Goal: Answer question/provide support

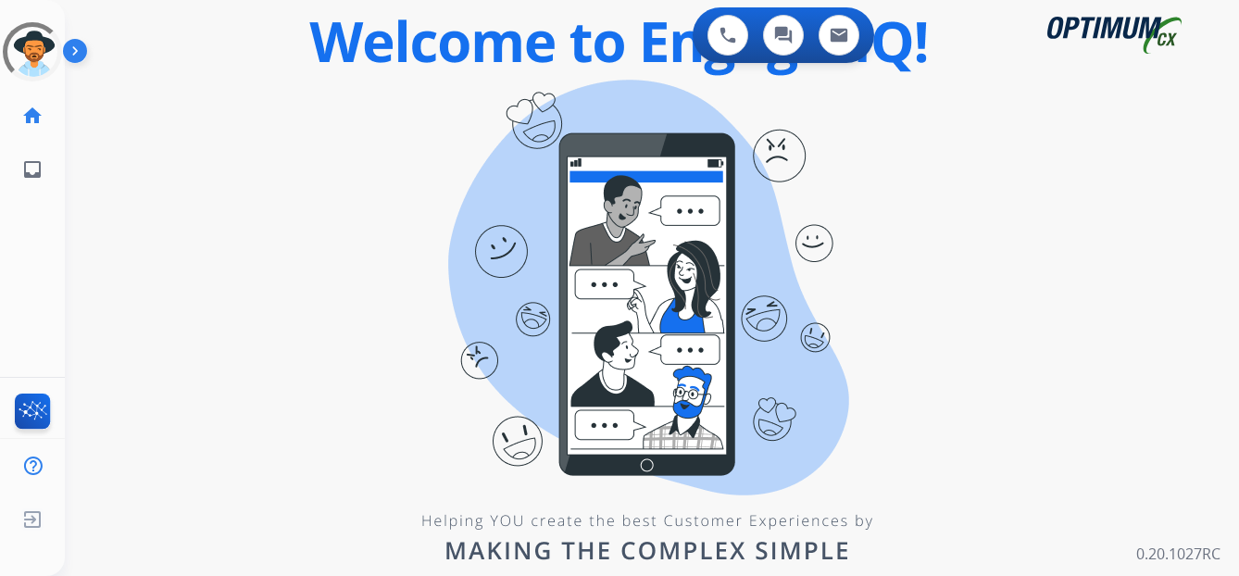
click at [320, 342] on div "0 Voice Interactions 0 Chat Interactions 0 Email Interactions swap_horiz Break …" at bounding box center [652, 288] width 1174 height 576
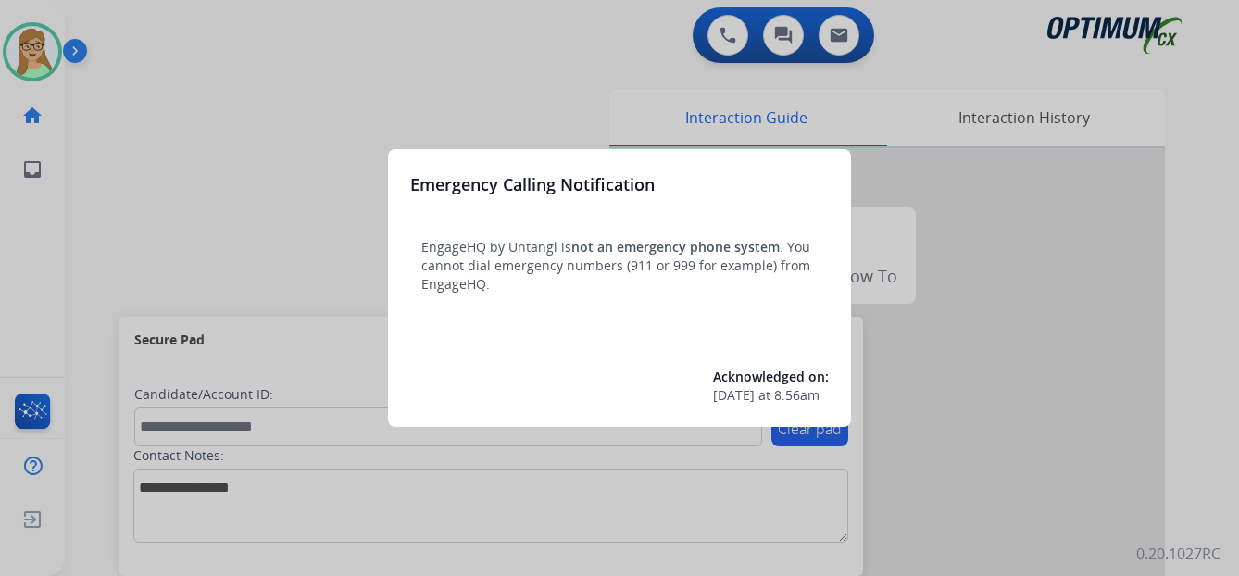
click at [245, 131] on div at bounding box center [619, 288] width 1239 height 576
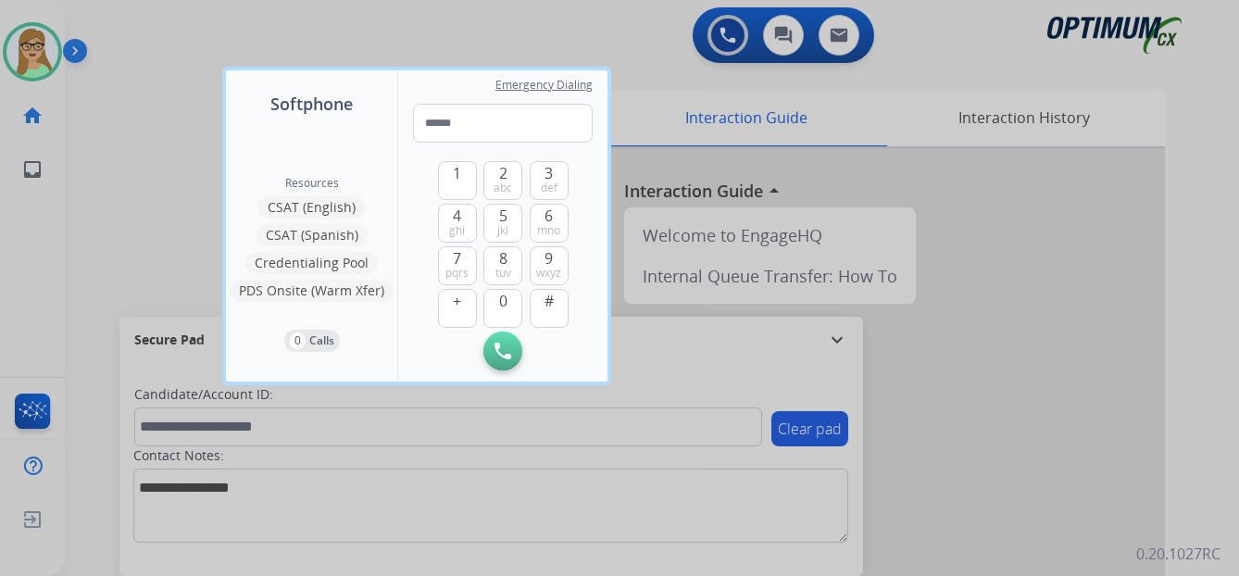
click at [76, 52] on div at bounding box center [619, 288] width 1239 height 576
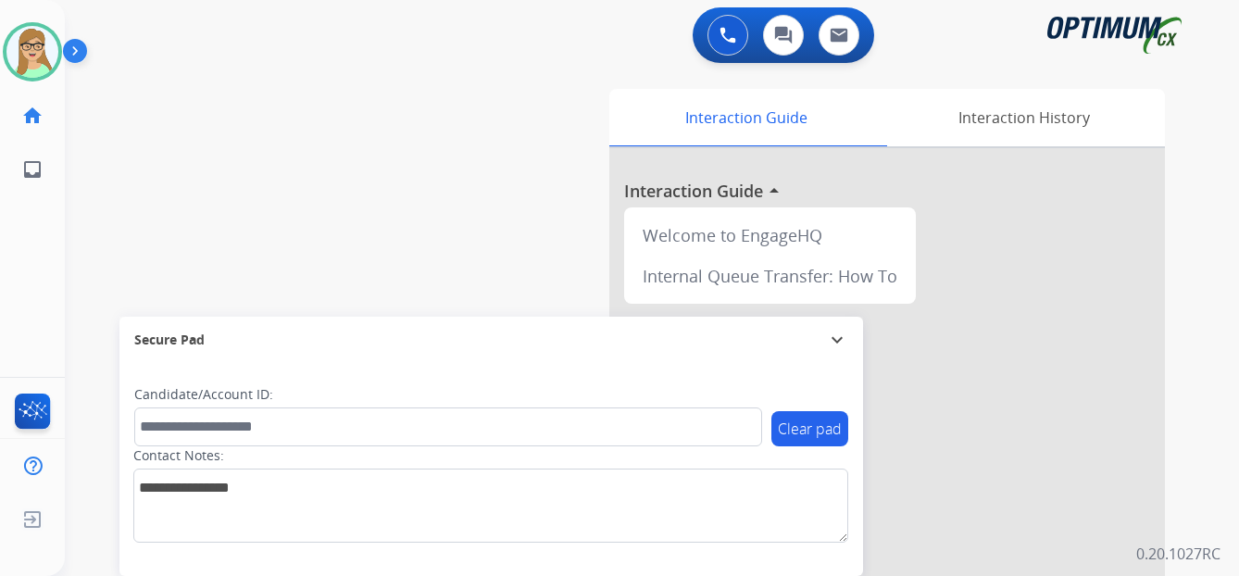
click at [72, 54] on img at bounding box center [78, 54] width 31 height 35
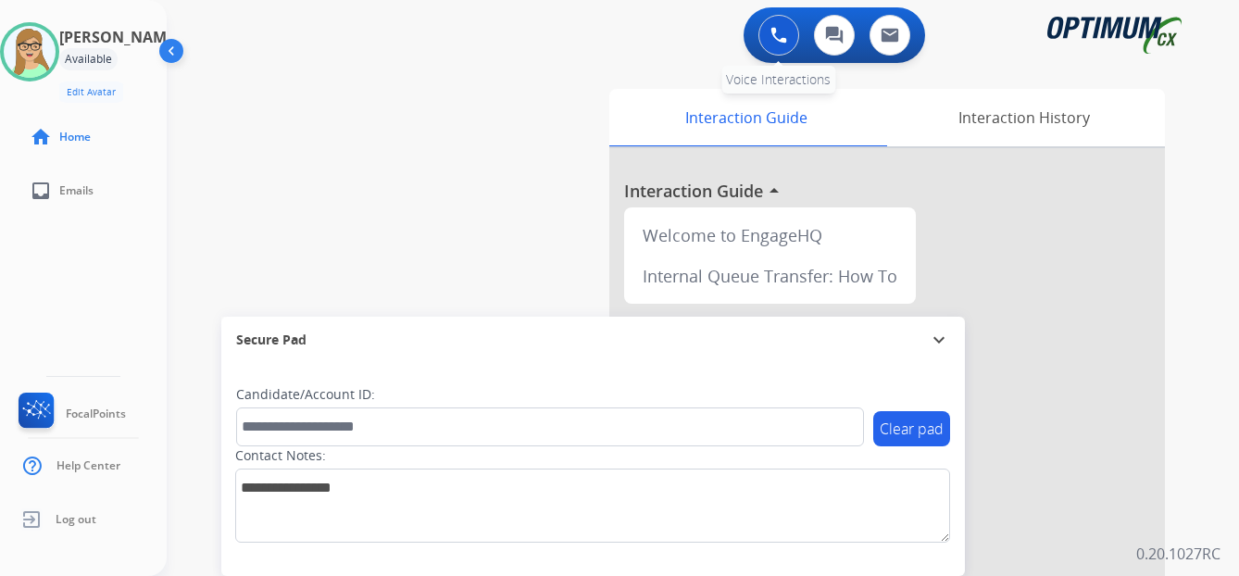
click at [774, 39] on img at bounding box center [778, 35] width 17 height 17
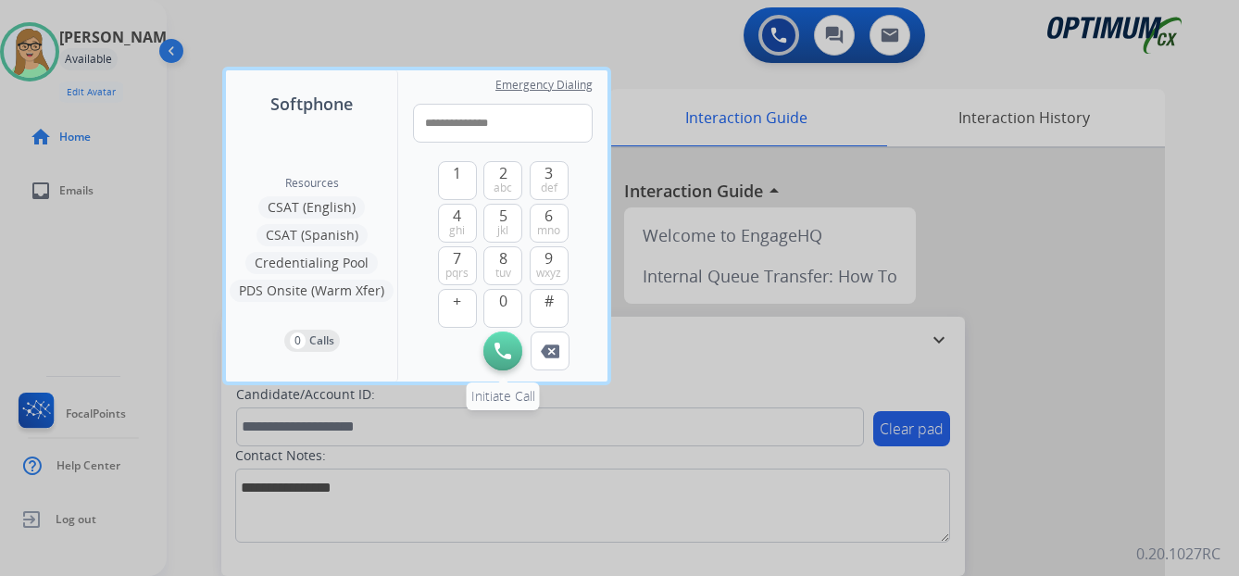
type input "**********"
click at [506, 350] on img at bounding box center [502, 351] width 17 height 17
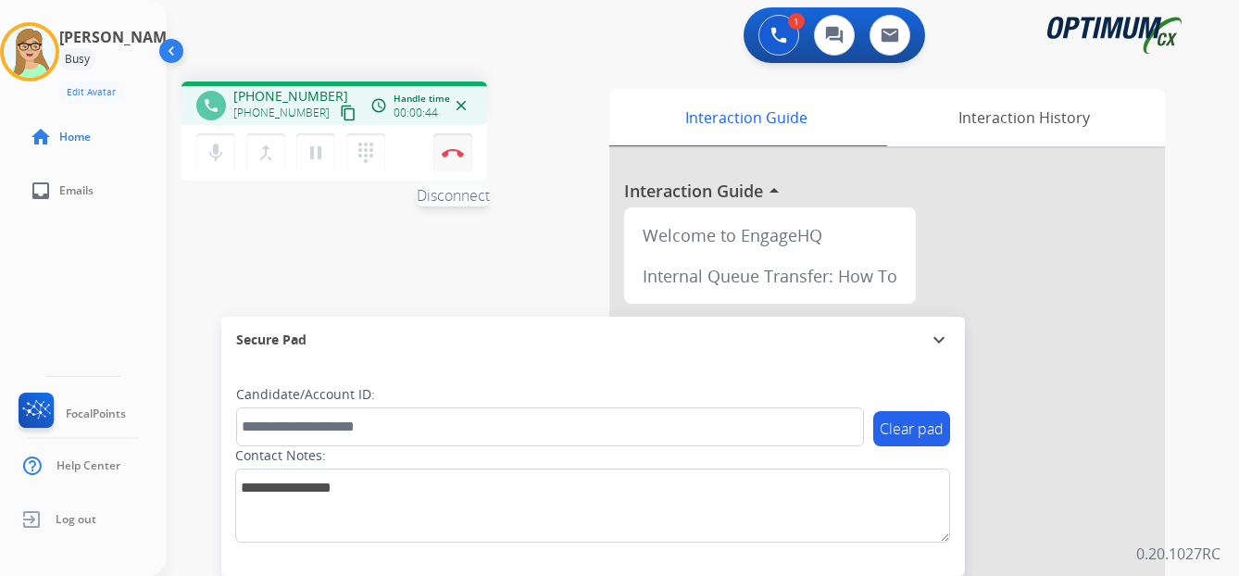
click at [455, 148] on img at bounding box center [453, 152] width 22 height 9
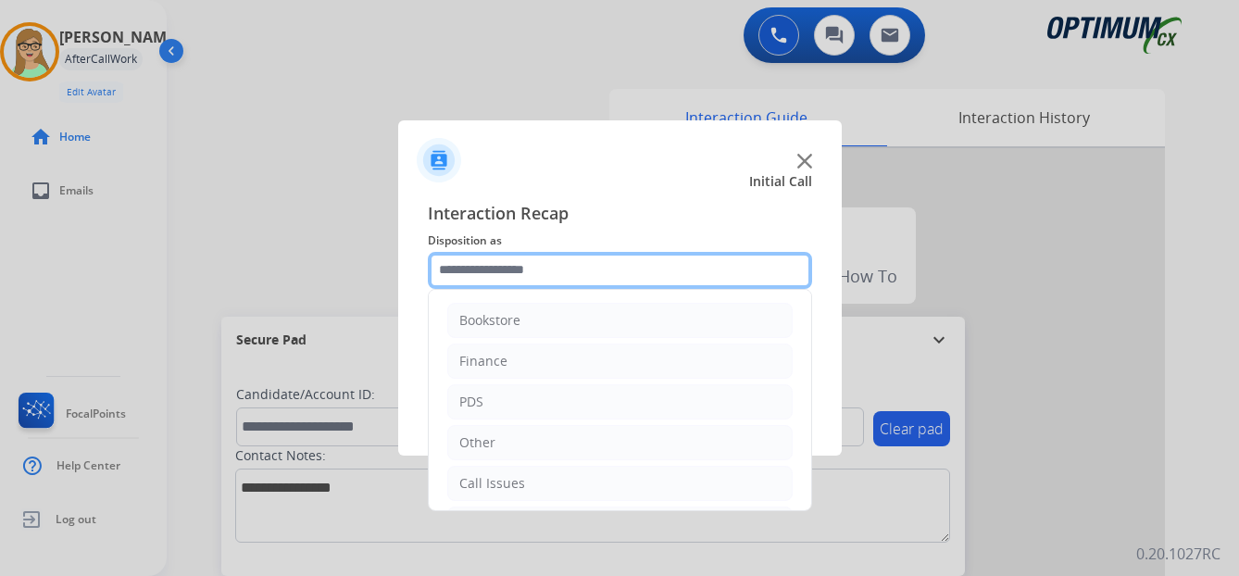
click at [502, 277] on input "text" at bounding box center [620, 270] width 384 height 37
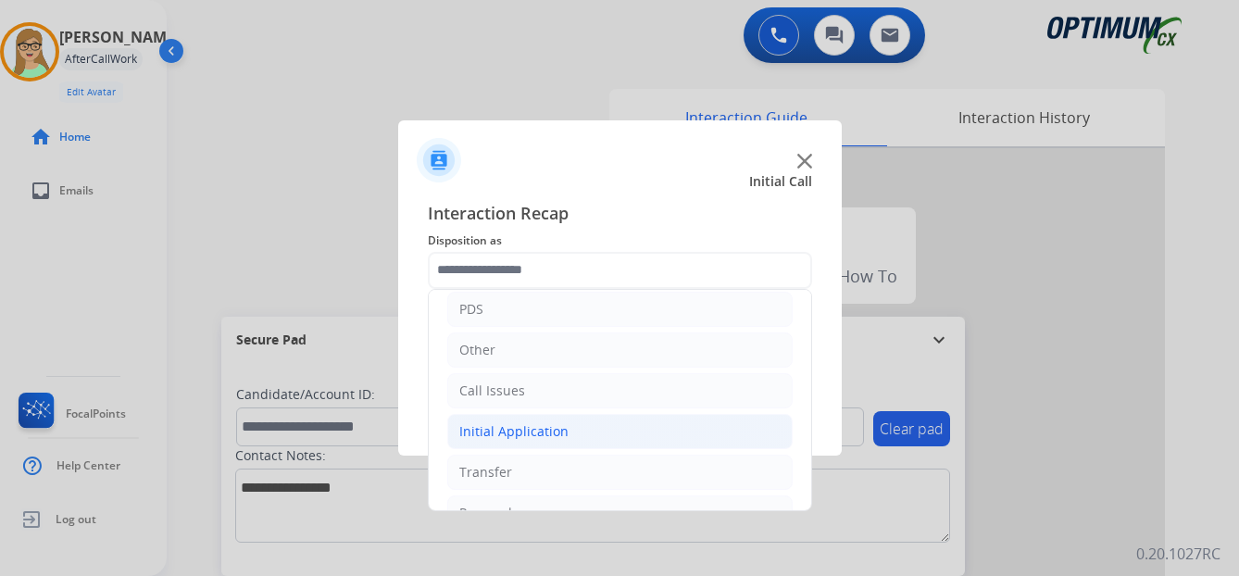
click at [525, 429] on div "Initial Application" at bounding box center [513, 431] width 109 height 19
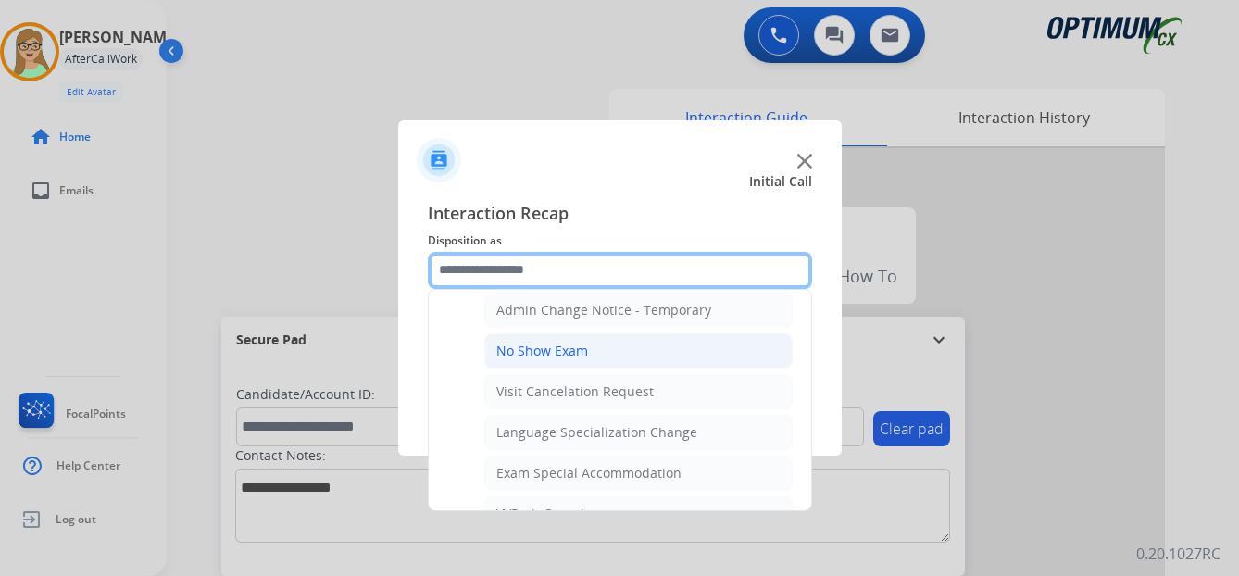
scroll to position [833, 0]
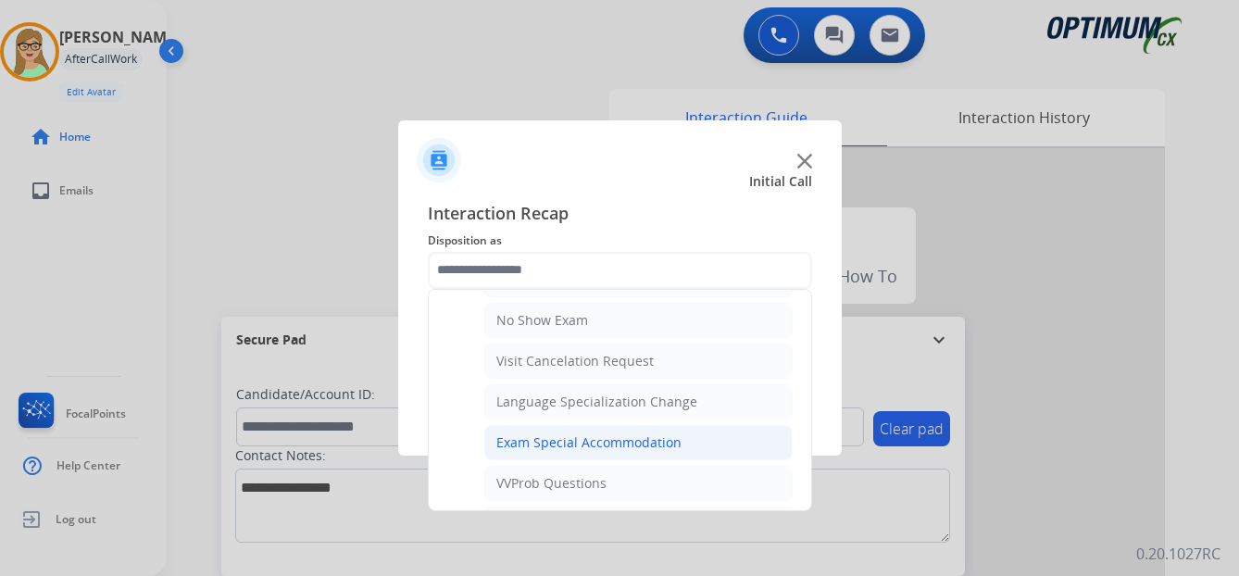
click at [526, 441] on div "Exam Special Accommodation" at bounding box center [588, 442] width 185 height 19
type input "**********"
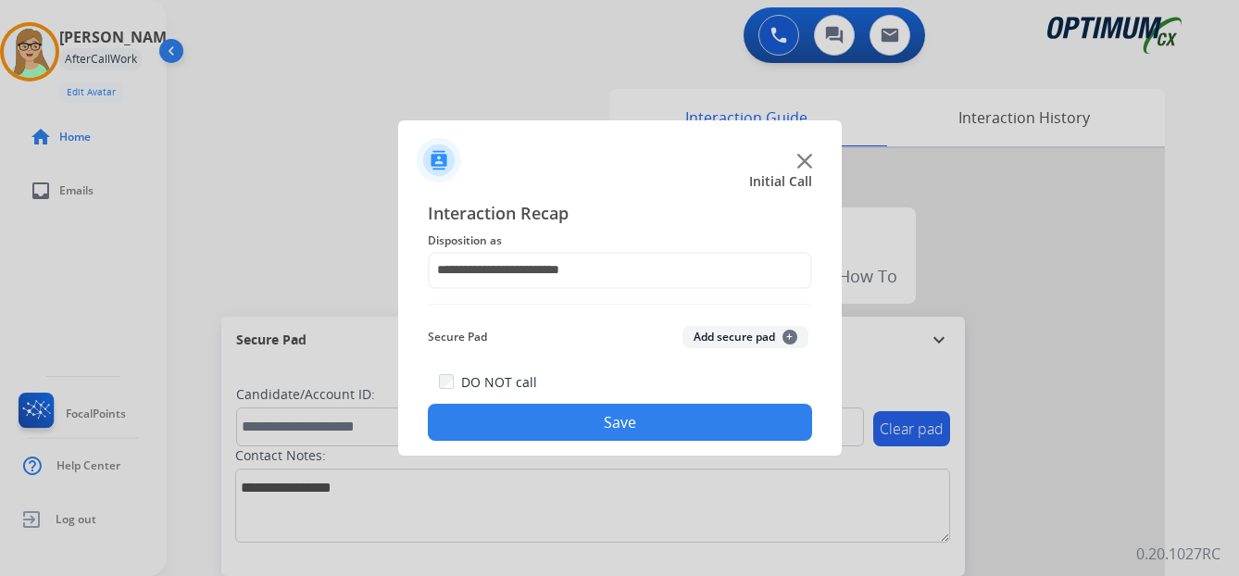
click at [565, 422] on button "Save" at bounding box center [620, 422] width 384 height 37
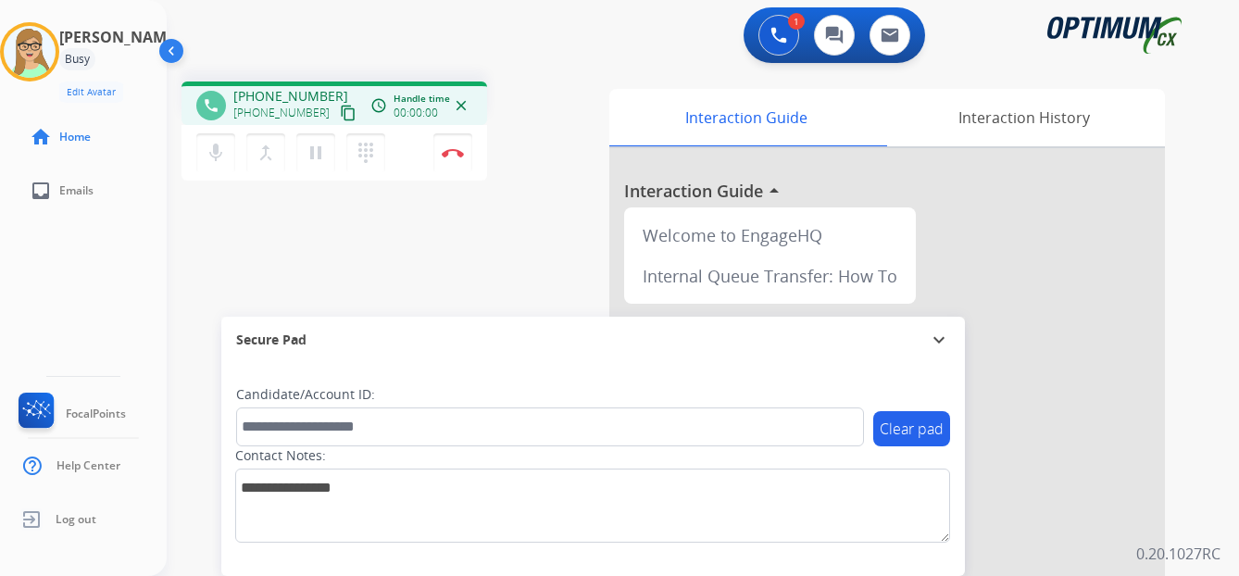
click at [340, 117] on mat-icon "content_copy" at bounding box center [348, 113] width 17 height 17
click at [455, 152] on img at bounding box center [453, 152] width 22 height 9
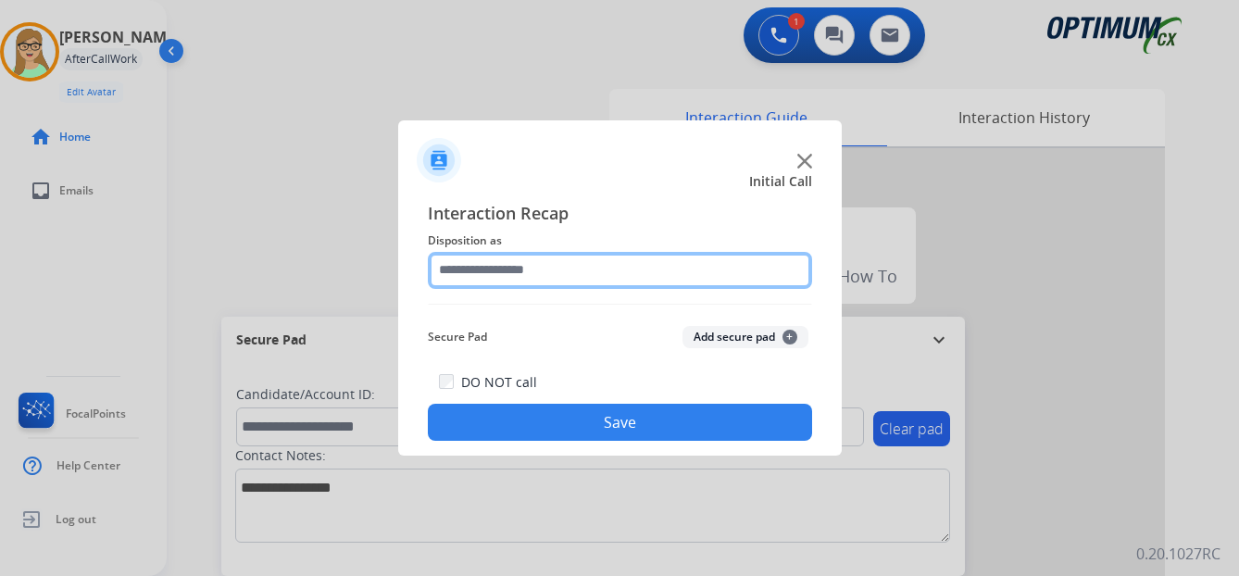
click at [492, 273] on input "text" at bounding box center [620, 270] width 384 height 37
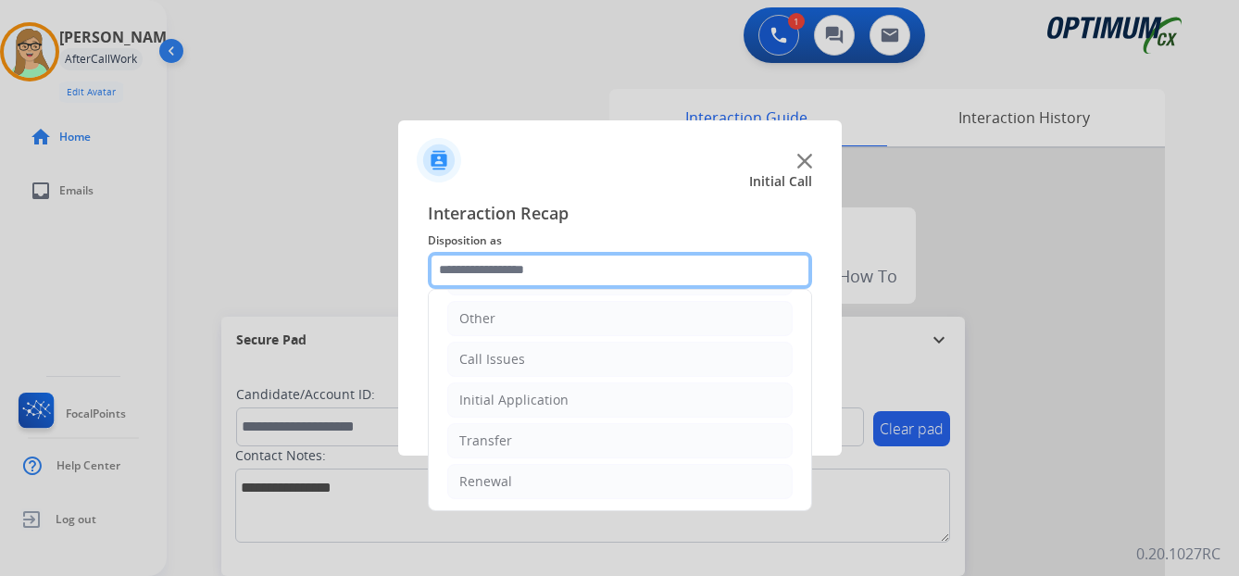
scroll to position [126, 0]
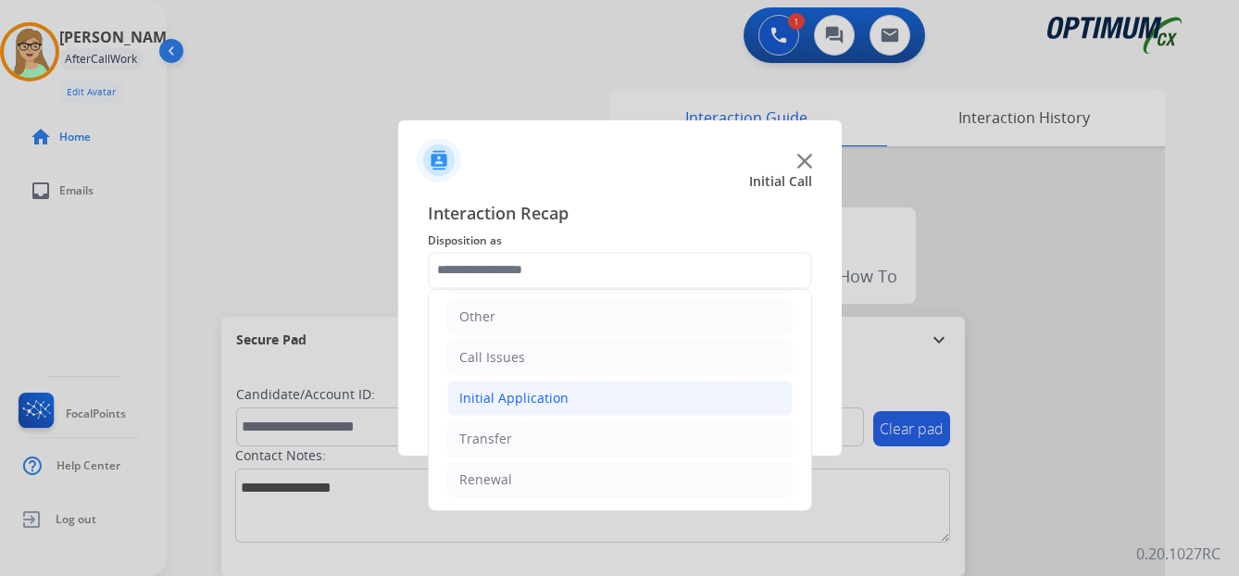
click at [517, 397] on div "Initial Application" at bounding box center [513, 398] width 109 height 19
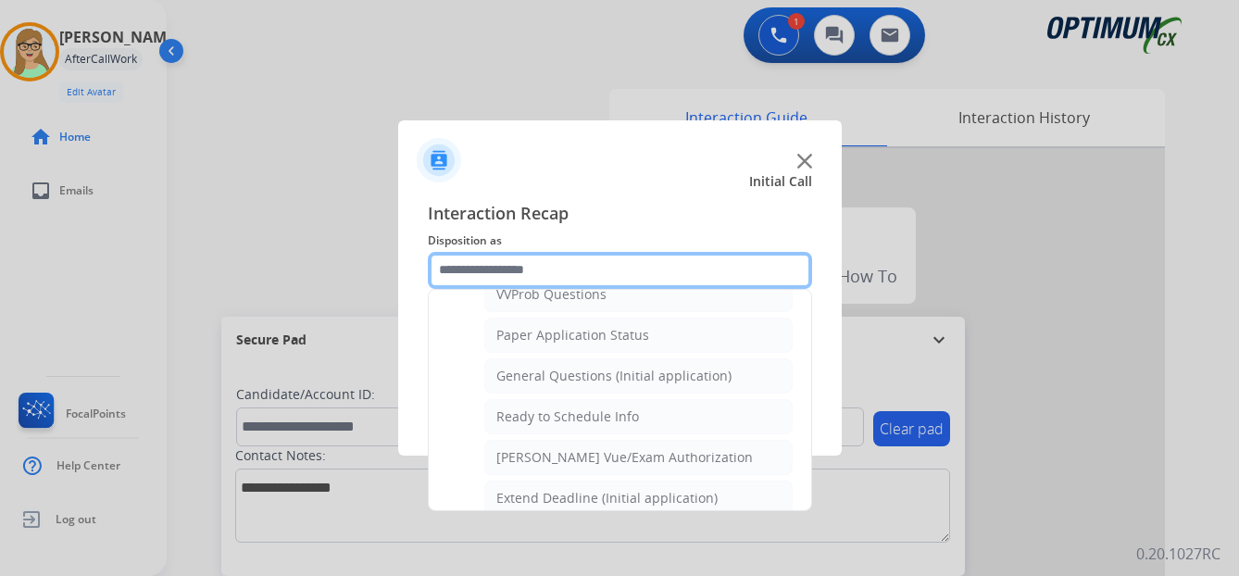
scroll to position [1052, 0]
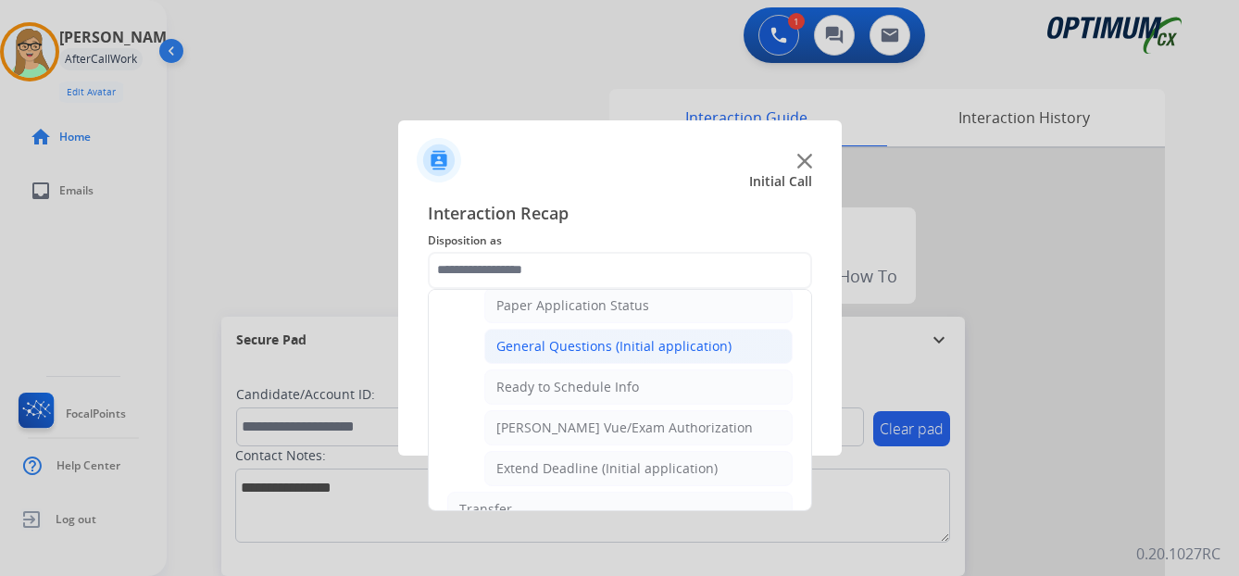
click at [595, 346] on div "General Questions (Initial application)" at bounding box center [613, 346] width 235 height 19
type input "**********"
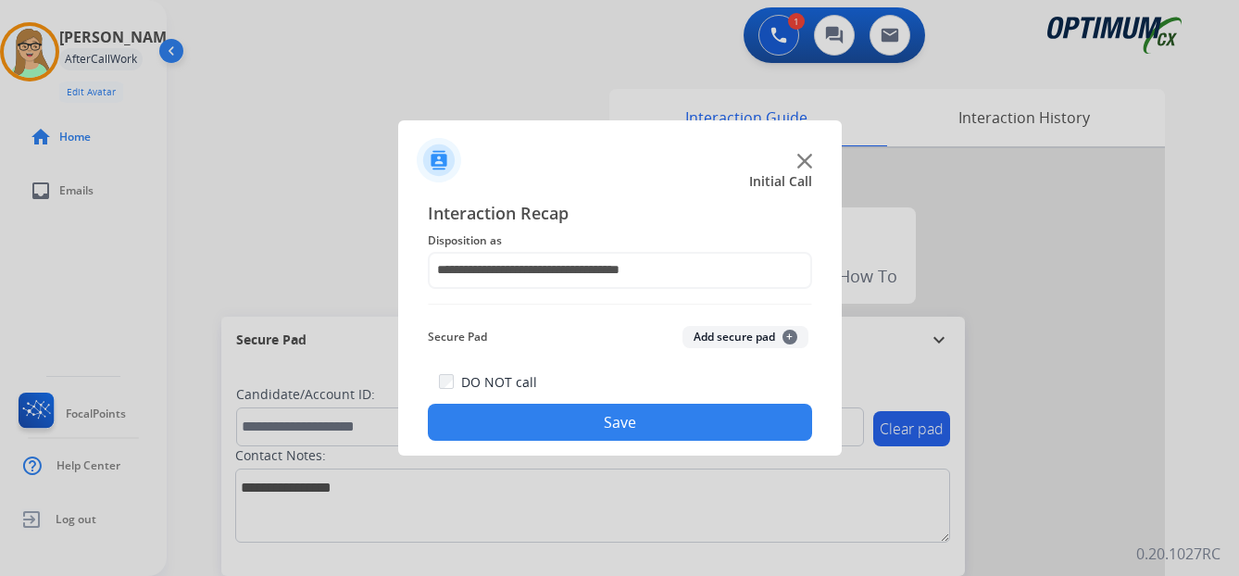
click at [589, 419] on button "Save" at bounding box center [620, 422] width 384 height 37
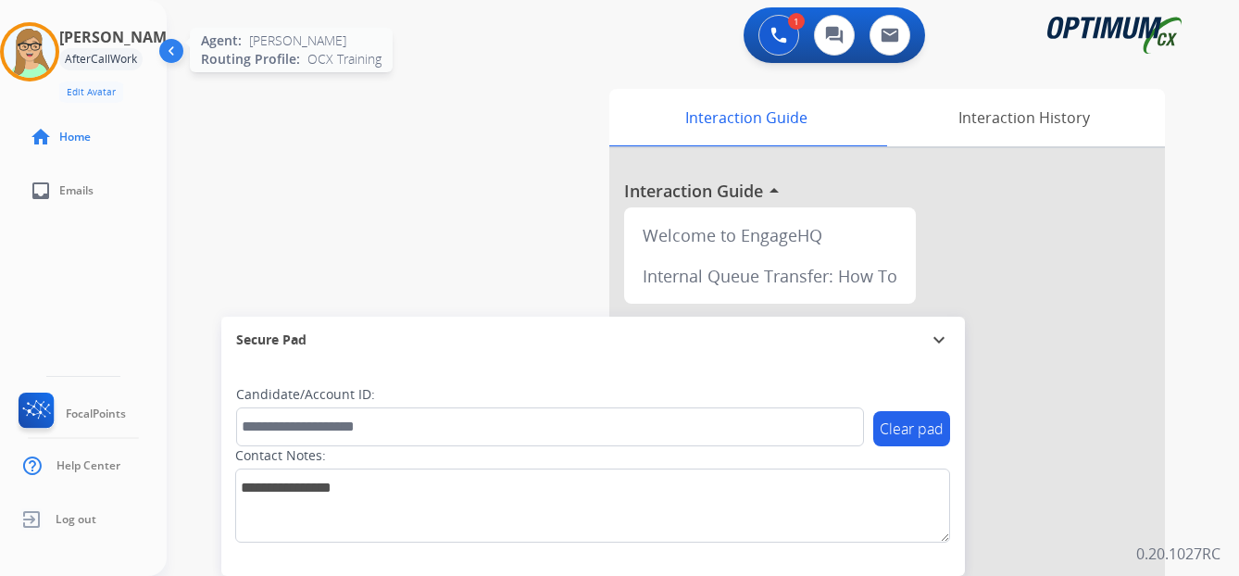
click at [38, 55] on img at bounding box center [30, 52] width 52 height 52
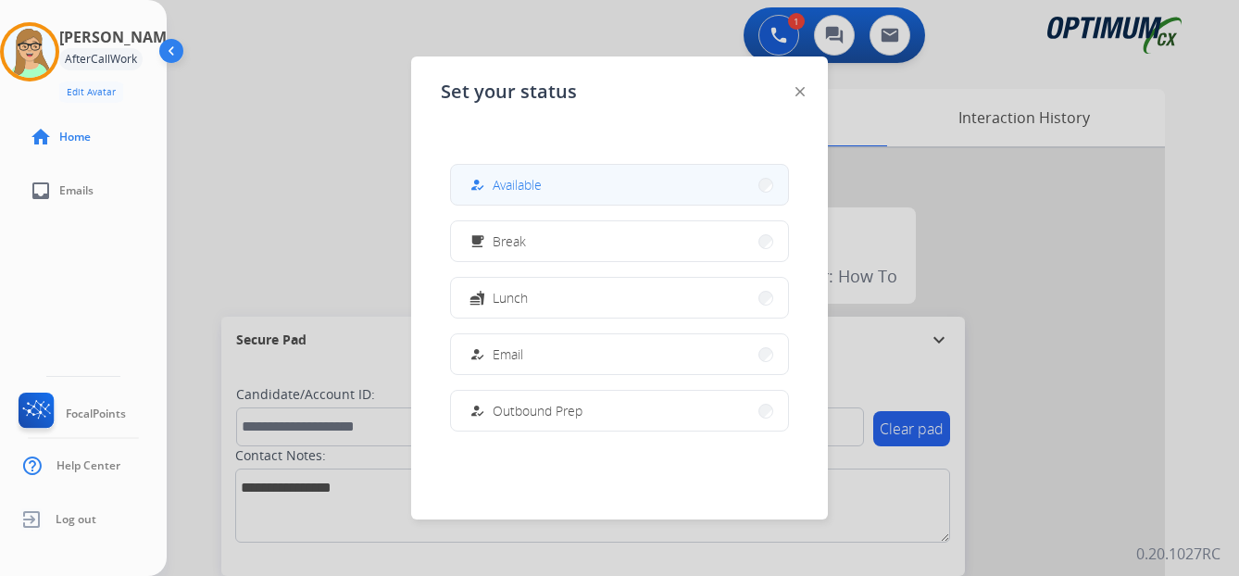
click at [501, 188] on span "Available" at bounding box center [516, 184] width 49 height 19
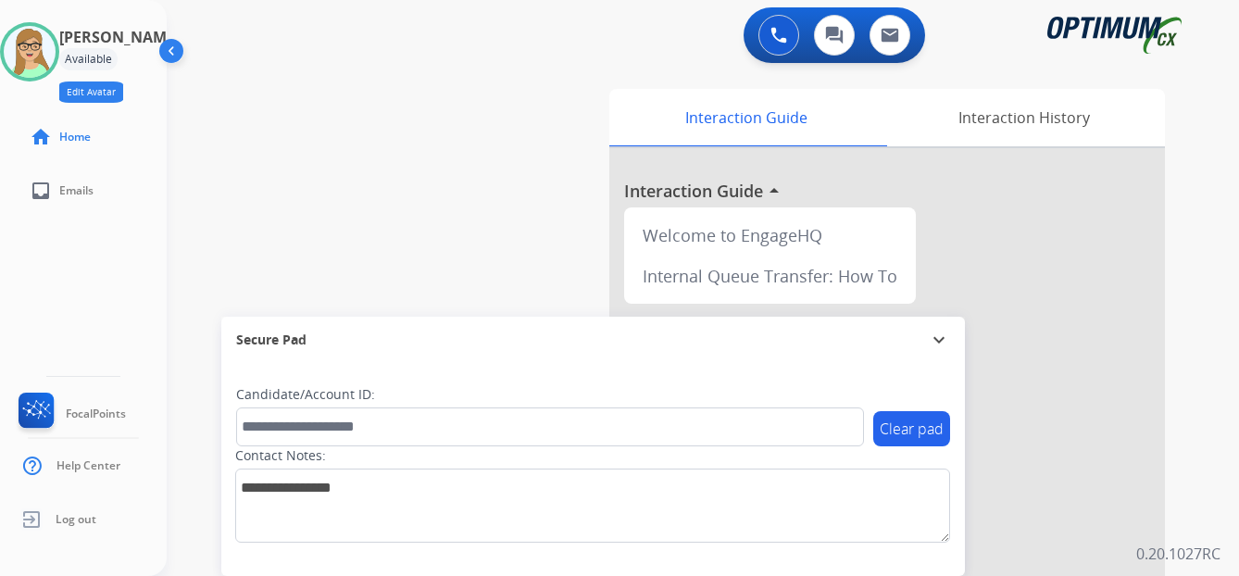
drag, startPoint x: 47, startPoint y: 56, endPoint x: 143, endPoint y: 89, distance: 101.9
click at [47, 57] on img at bounding box center [30, 52] width 52 height 52
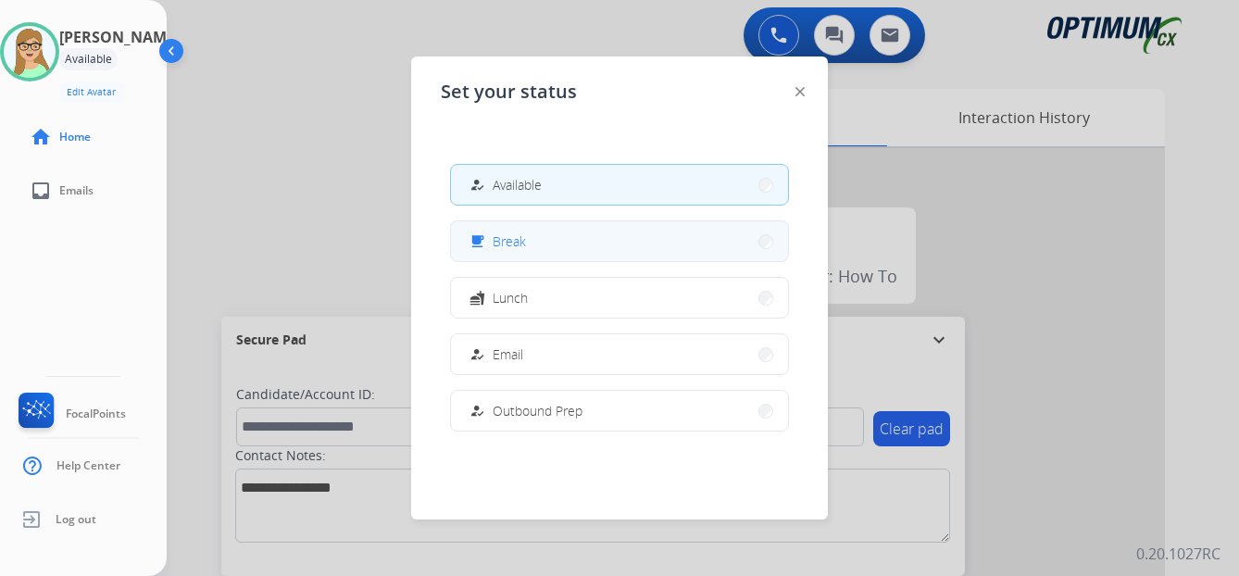
click at [501, 242] on span "Break" at bounding box center [508, 240] width 33 height 19
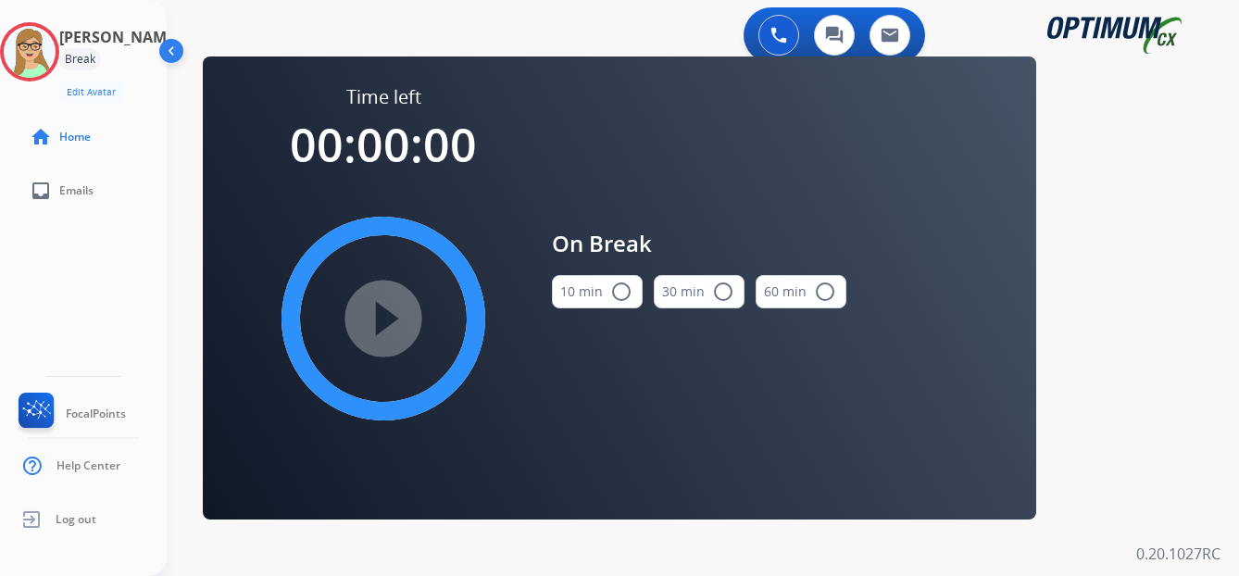
click at [623, 292] on mat-icon "radio_button_unchecked" at bounding box center [621, 291] width 22 height 22
drag, startPoint x: 415, startPoint y: 330, endPoint x: 343, endPoint y: 437, distance: 128.9
click at [394, 330] on mat-icon "play_circle_filled" at bounding box center [383, 318] width 22 height 22
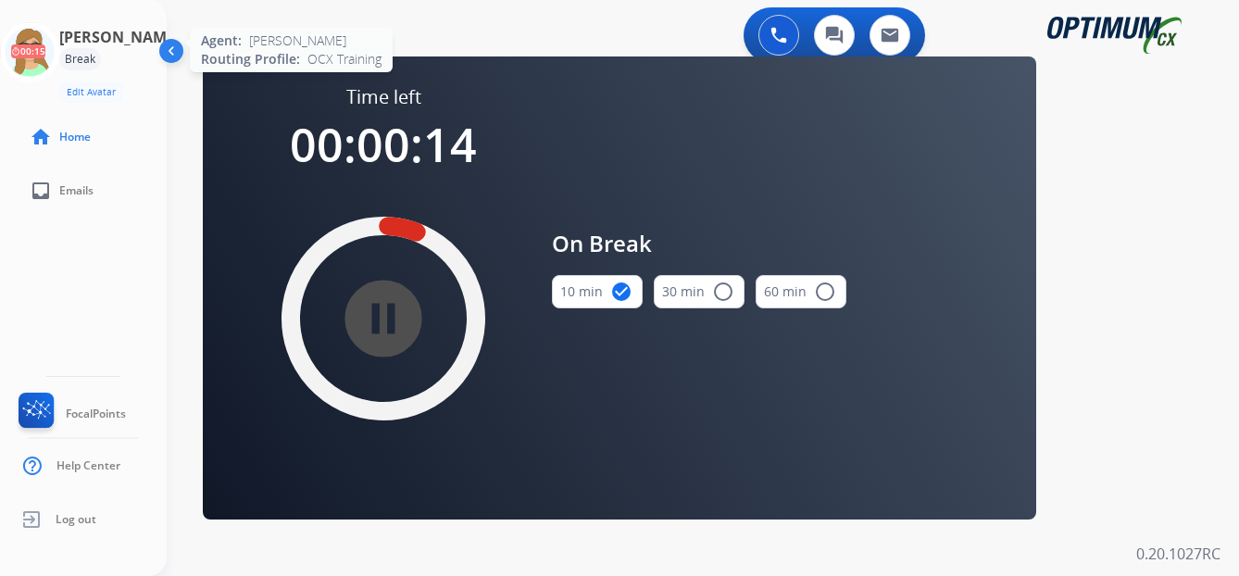
click at [56, 56] on icon at bounding box center [30, 52] width 60 height 60
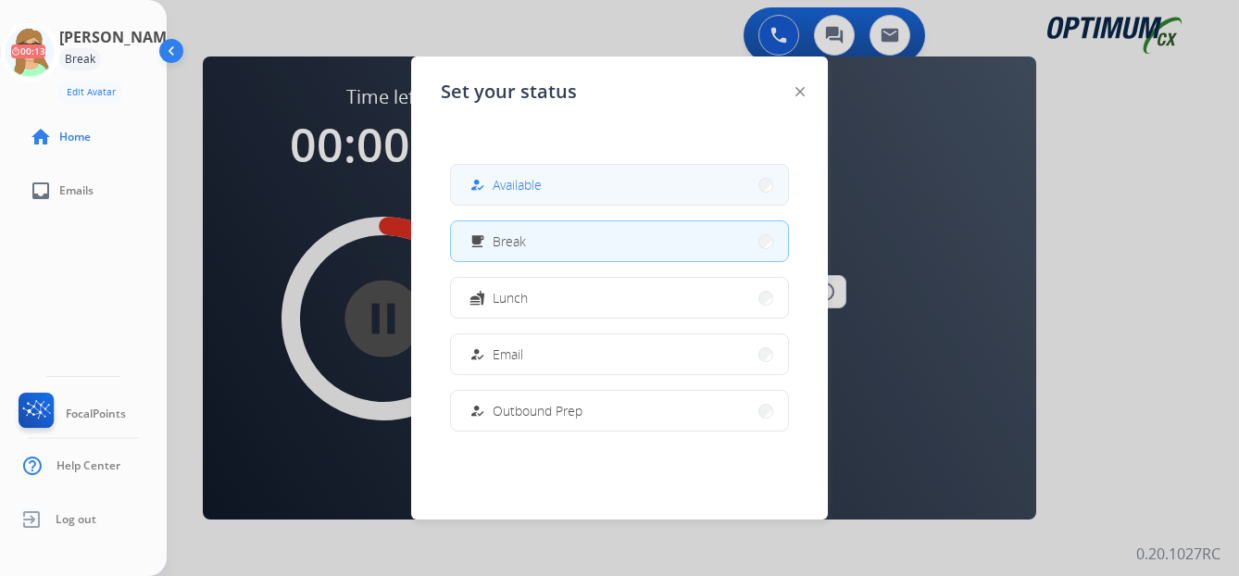
click at [507, 188] on span "Available" at bounding box center [516, 184] width 49 height 19
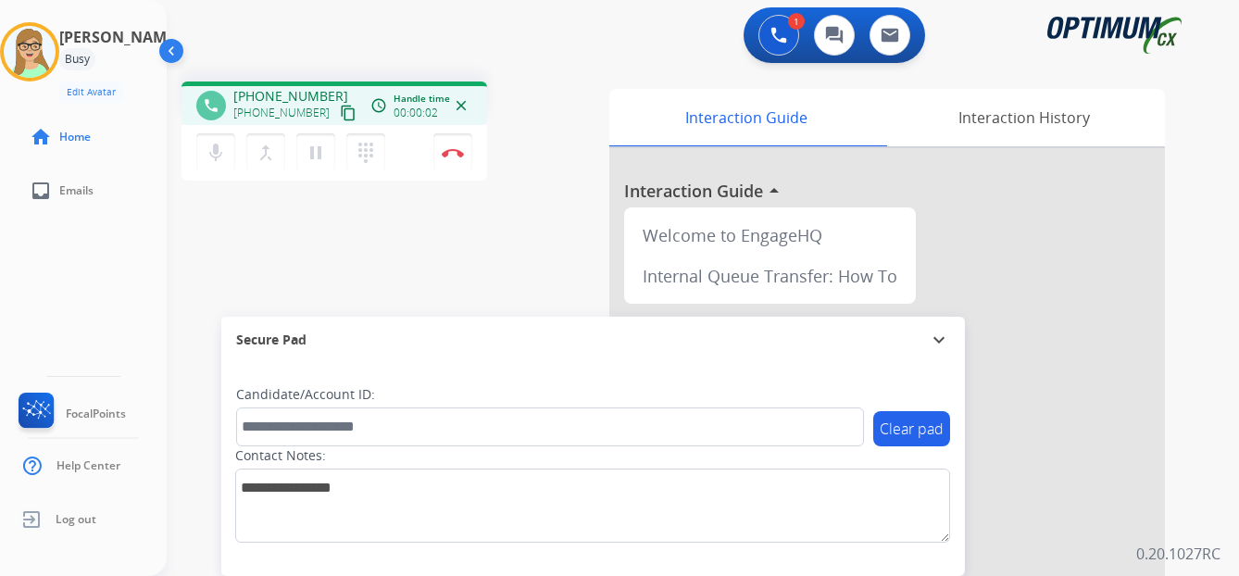
click at [340, 116] on mat-icon "content_copy" at bounding box center [348, 113] width 17 height 17
click at [454, 150] on img at bounding box center [453, 152] width 22 height 9
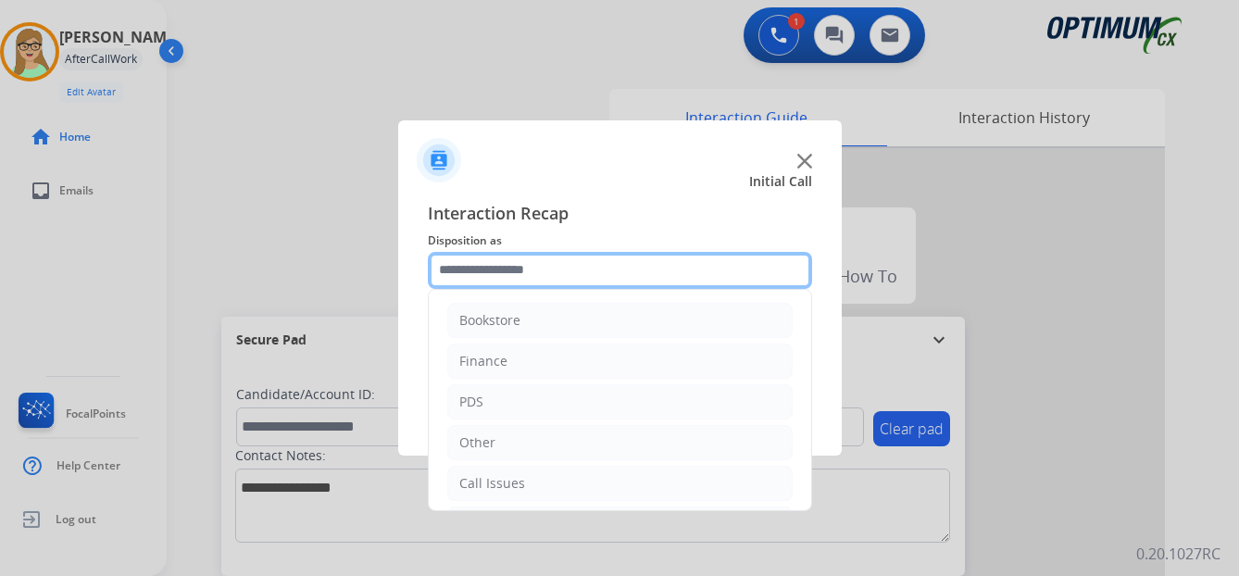
click at [513, 276] on input "text" at bounding box center [620, 270] width 384 height 37
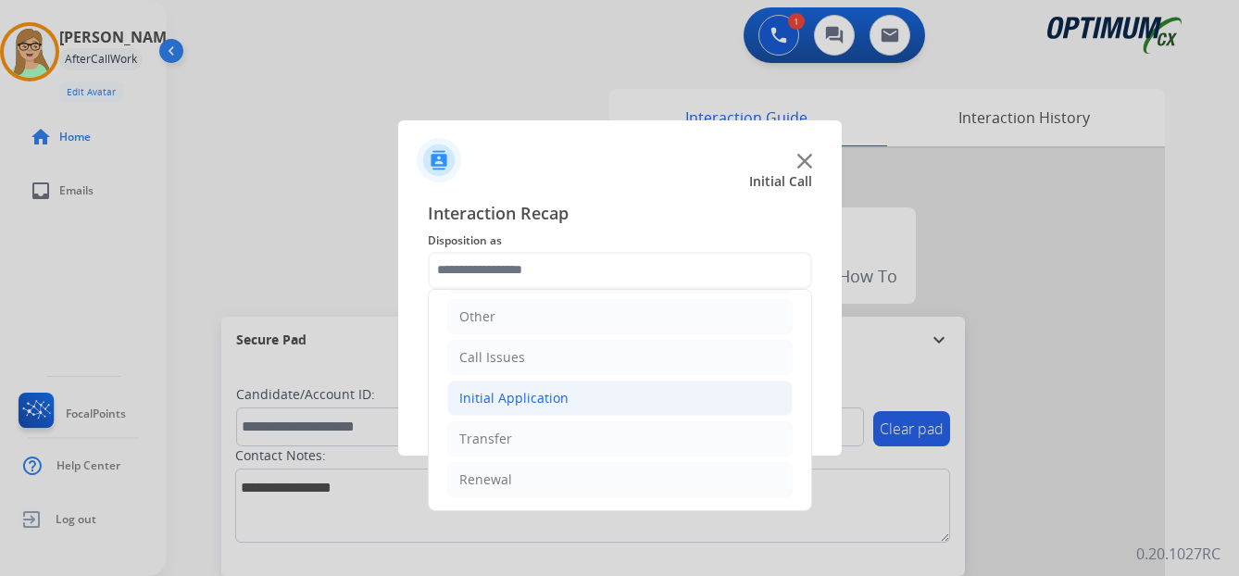
click at [498, 397] on div "Initial Application" at bounding box center [513, 398] width 109 height 19
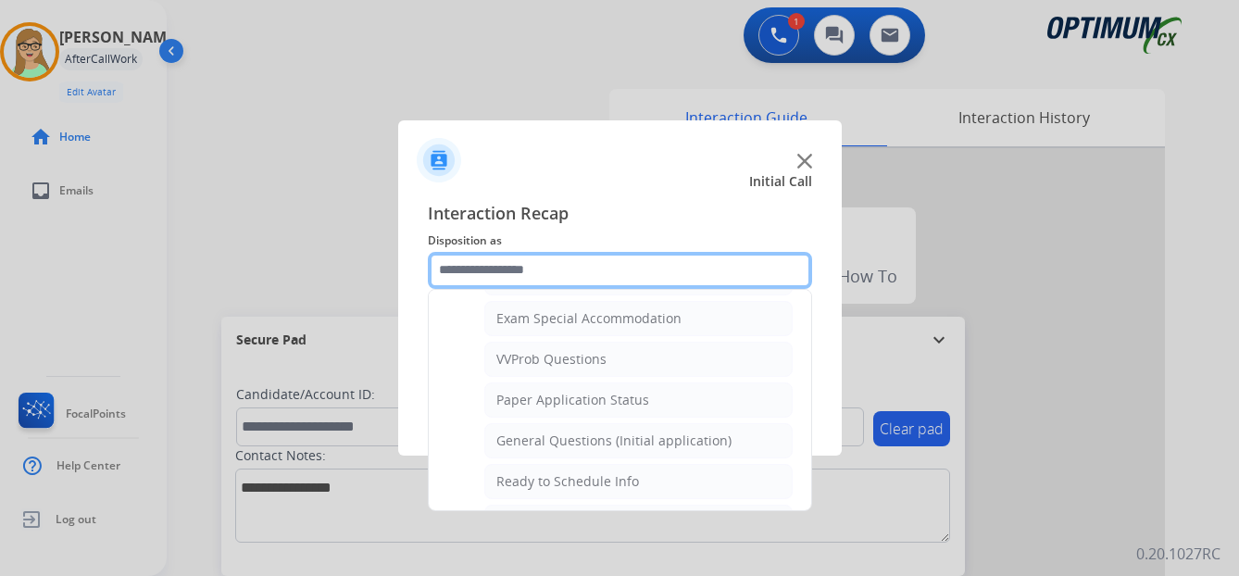
scroll to position [959, 0]
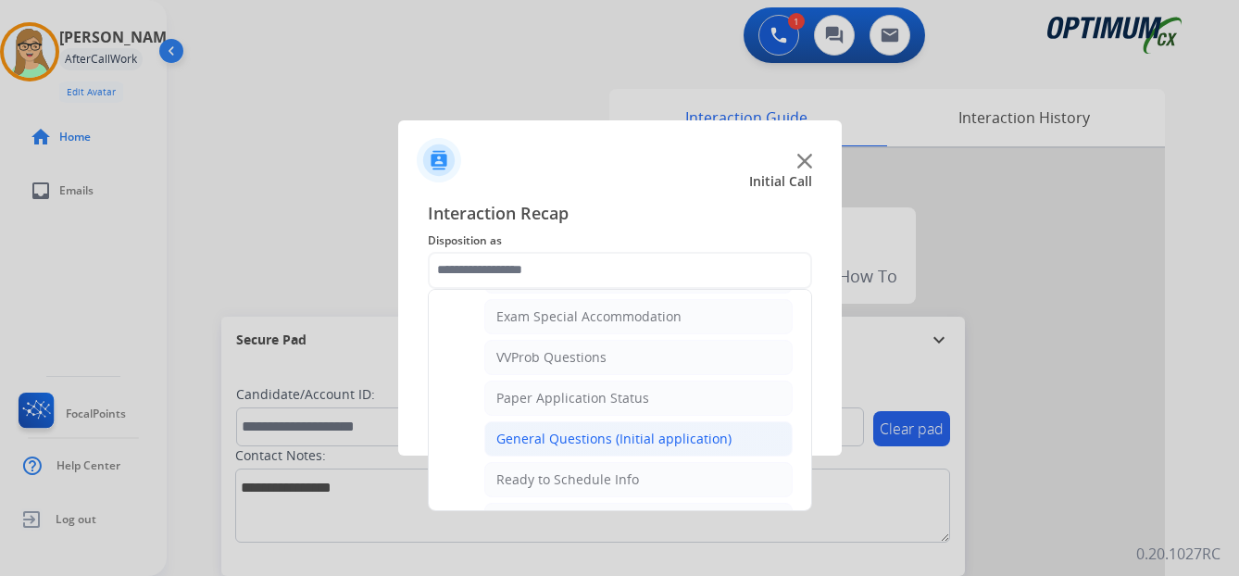
click at [574, 432] on div "General Questions (Initial application)" at bounding box center [613, 439] width 235 height 19
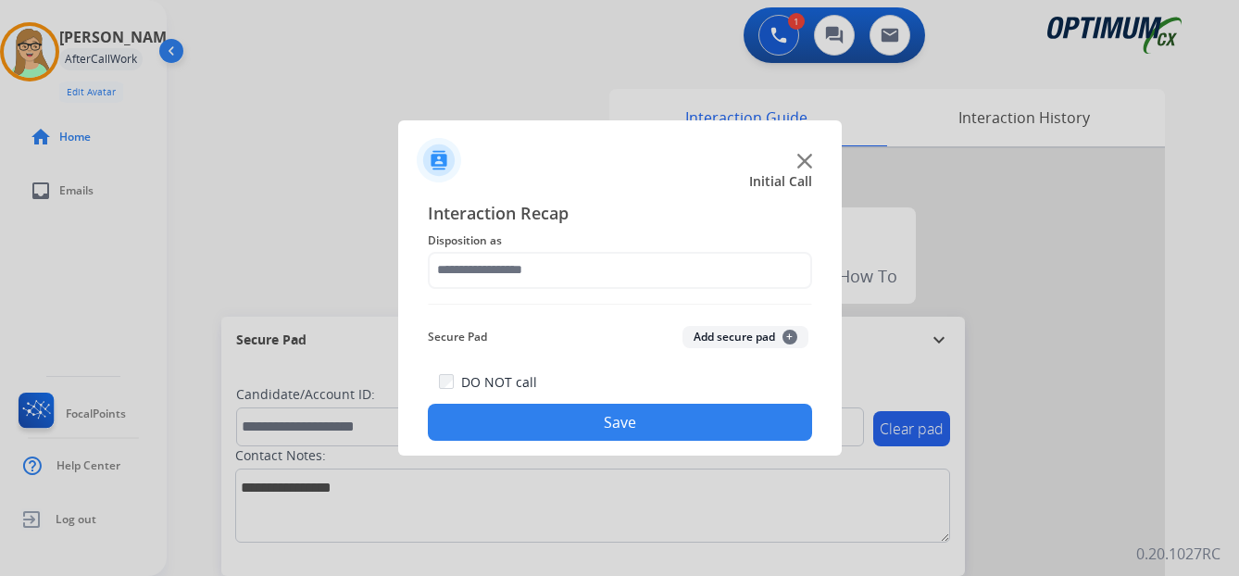
type input "**********"
click at [550, 424] on button "Save" at bounding box center [620, 422] width 384 height 37
